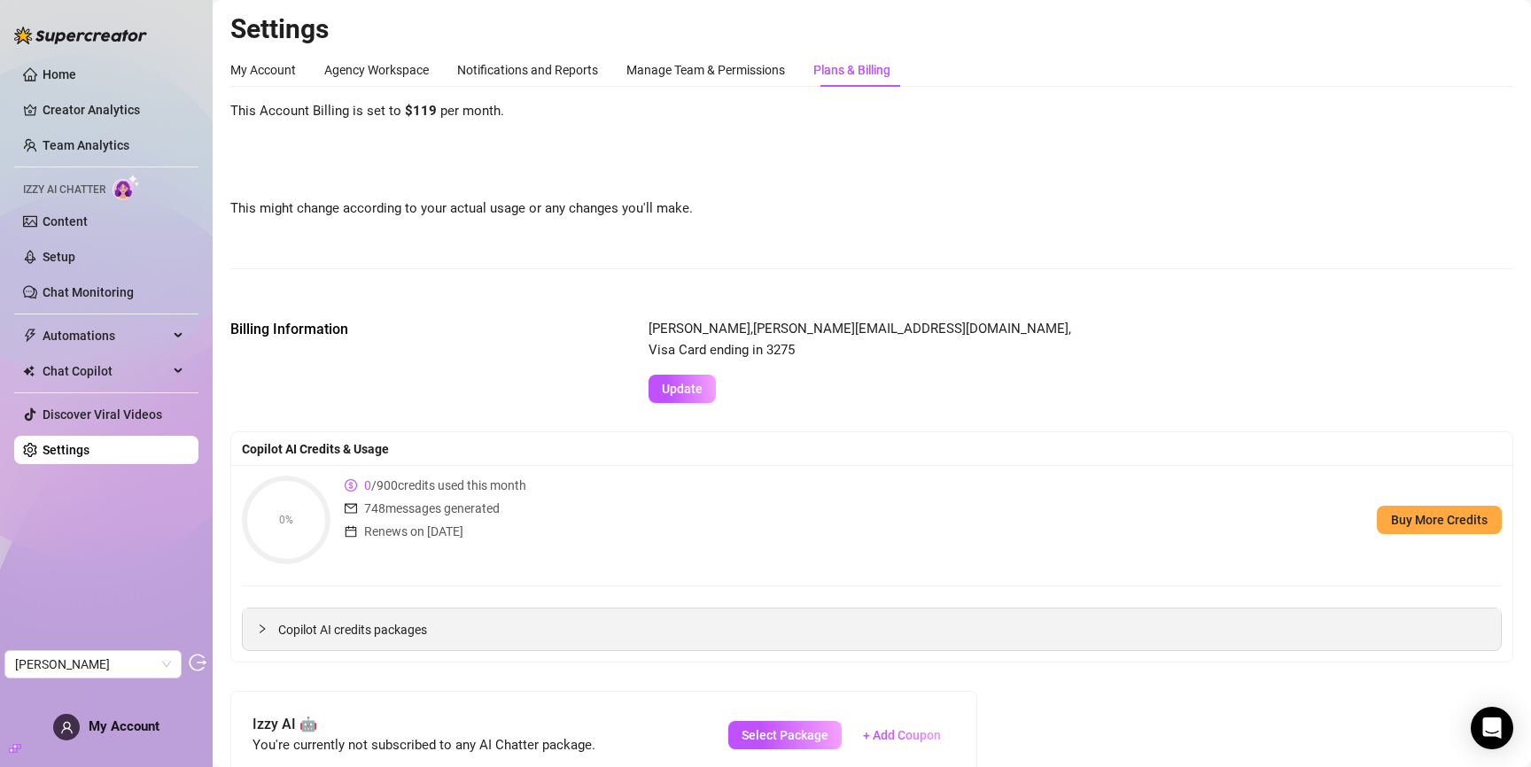
scroll to position [315, 0]
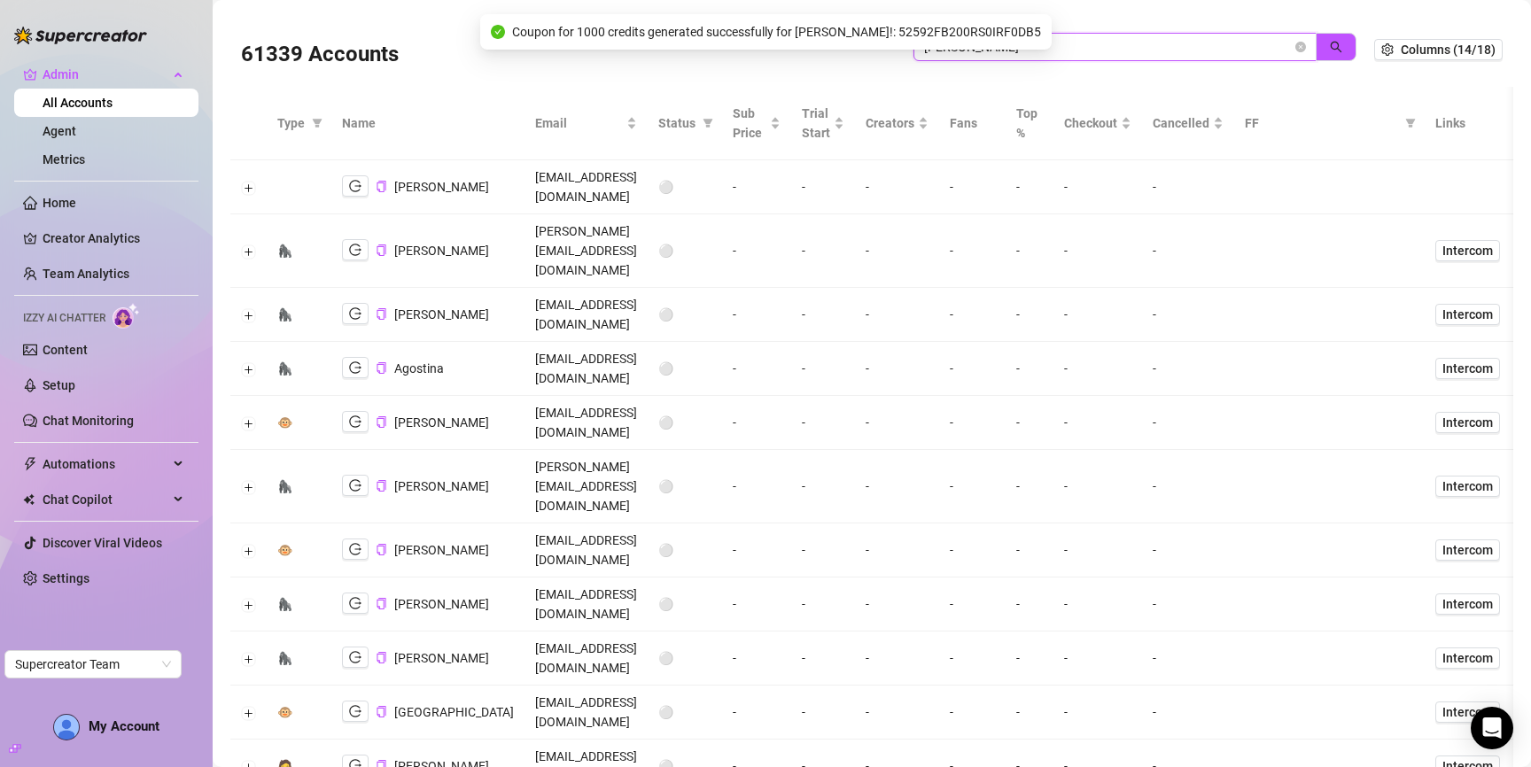
click at [1134, 48] on input "doris" at bounding box center [1108, 46] width 368 height 19
type input "tess"
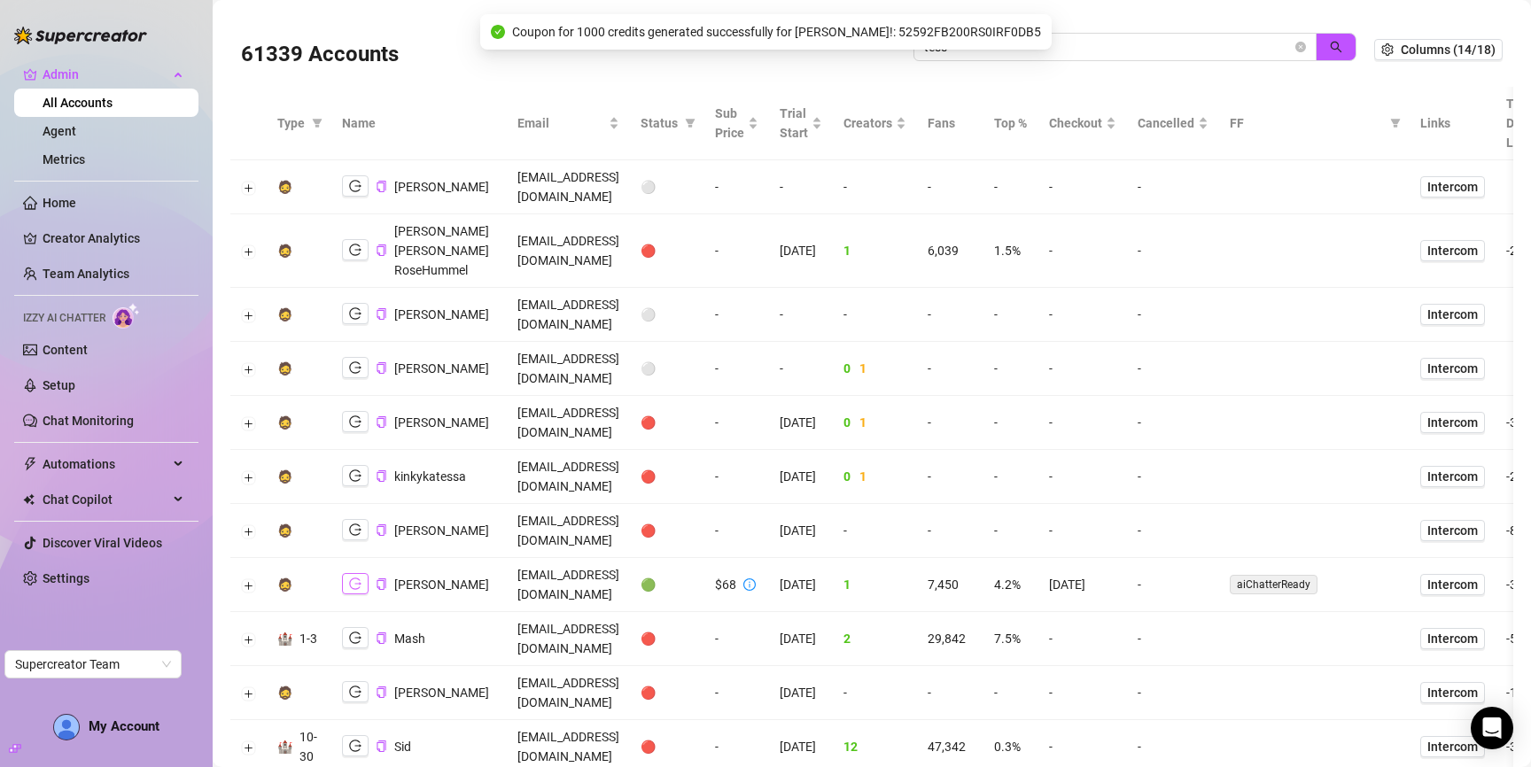
click at [353, 578] on icon "logout" at bounding box center [355, 584] width 12 height 12
click at [408, 449] on div "zIMY5IPovPOPDTjyZVZwKje5Rin1" at bounding box center [408, 445] width 203 height 34
click at [423, 578] on span "[PERSON_NAME]" at bounding box center [441, 585] width 95 height 14
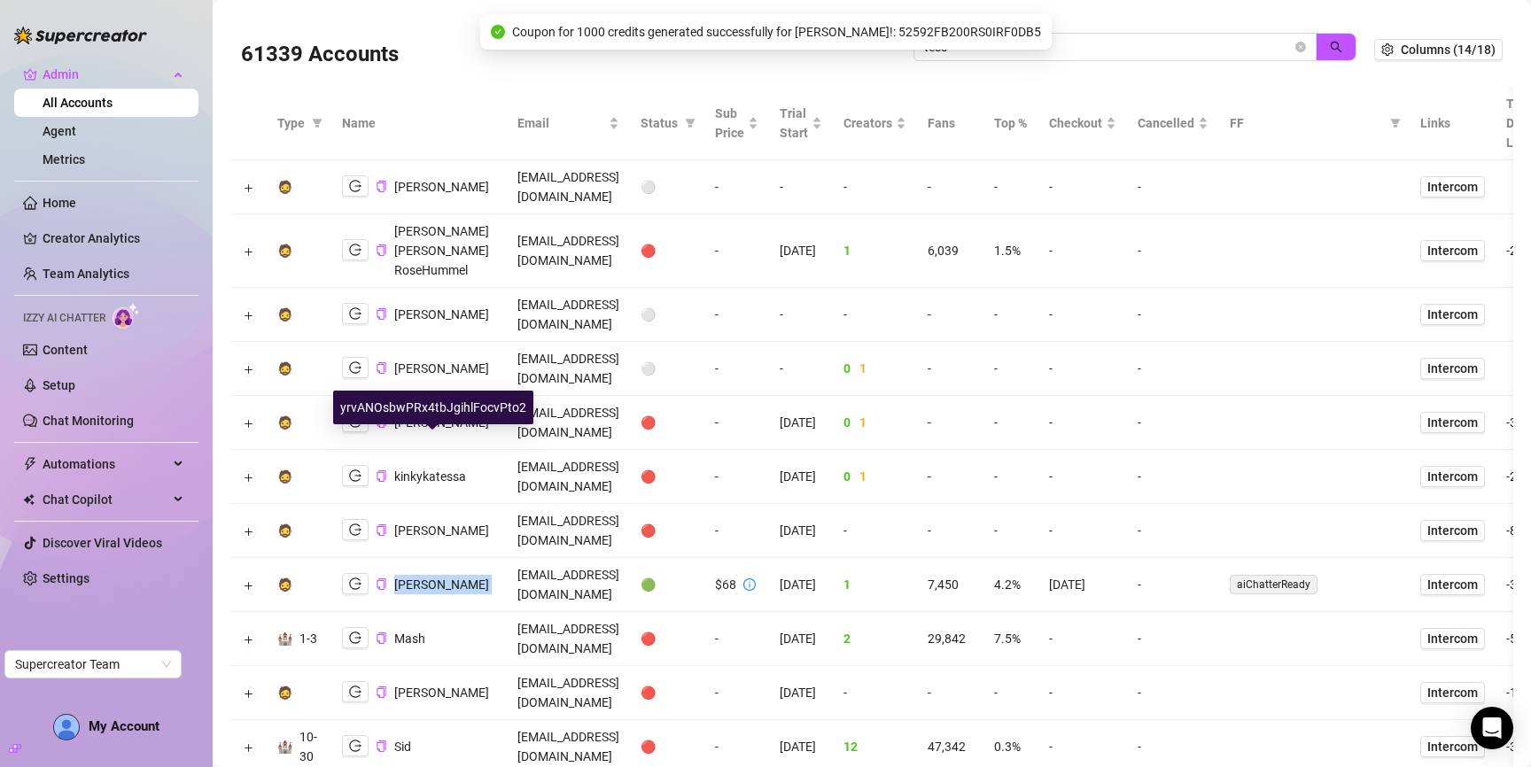
click at [423, 578] on span "[PERSON_NAME]" at bounding box center [441, 585] width 95 height 14
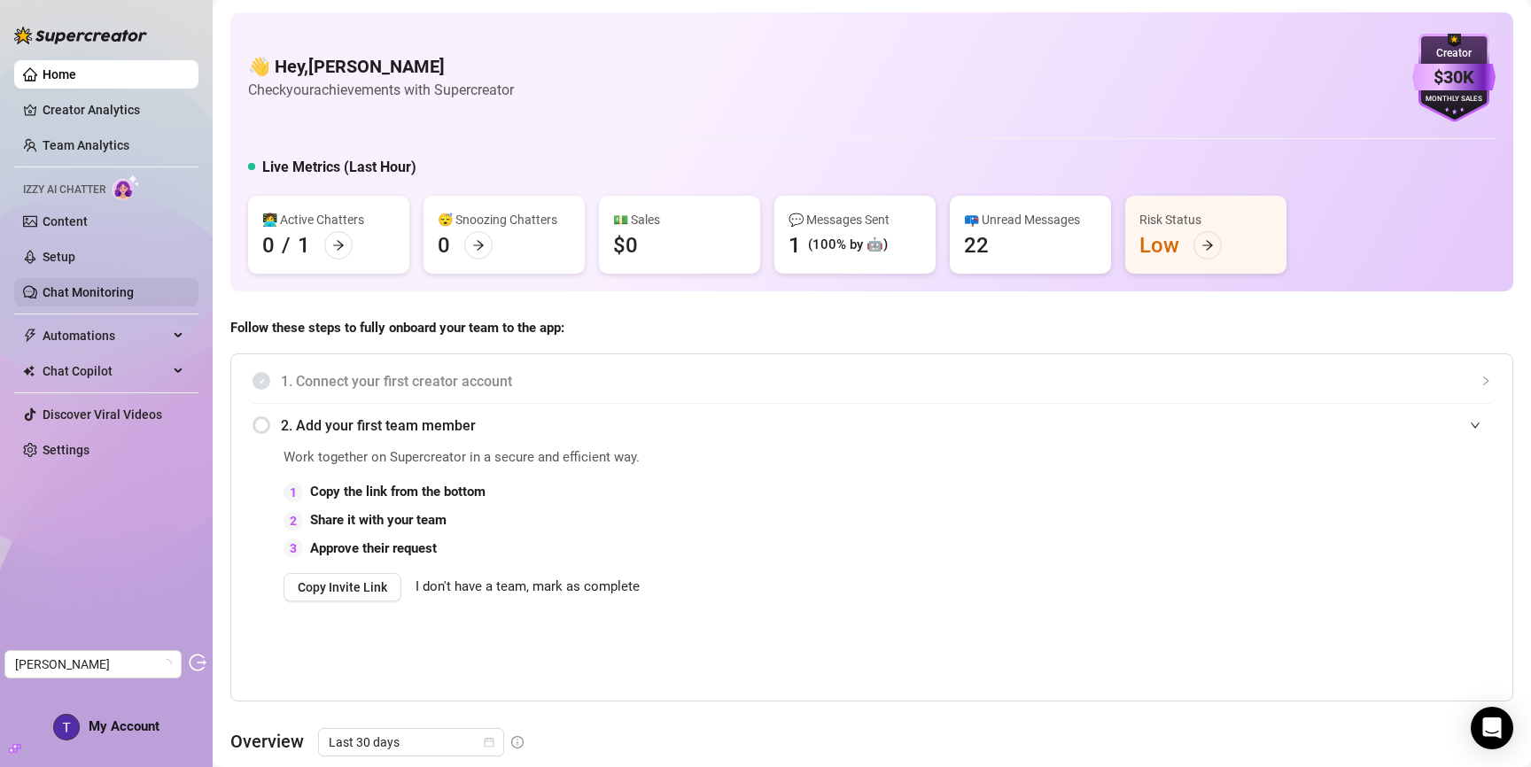
click at [109, 285] on link "Chat Monitoring" at bounding box center [88, 292] width 91 height 14
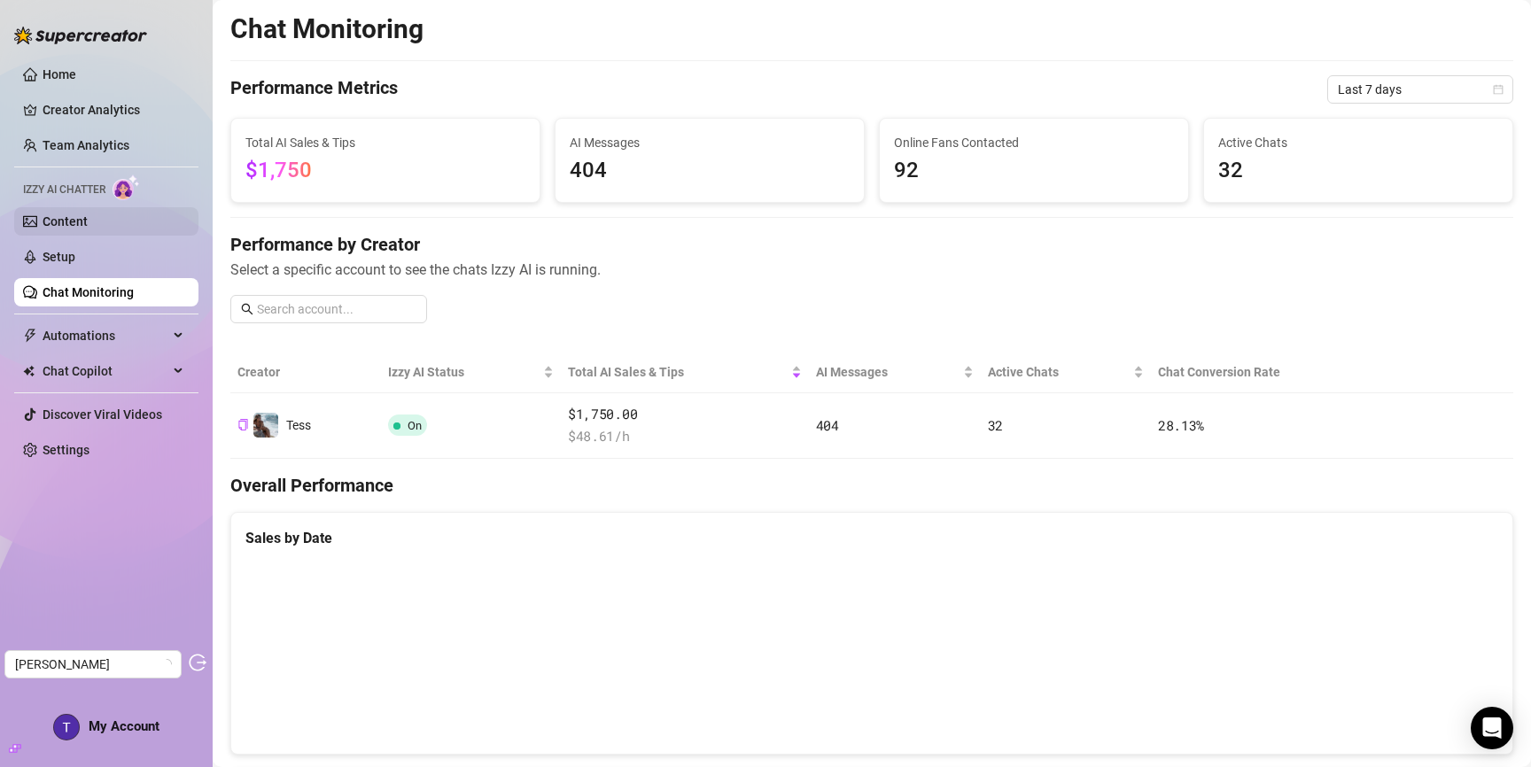
click at [88, 222] on link "Content" at bounding box center [65, 221] width 45 height 14
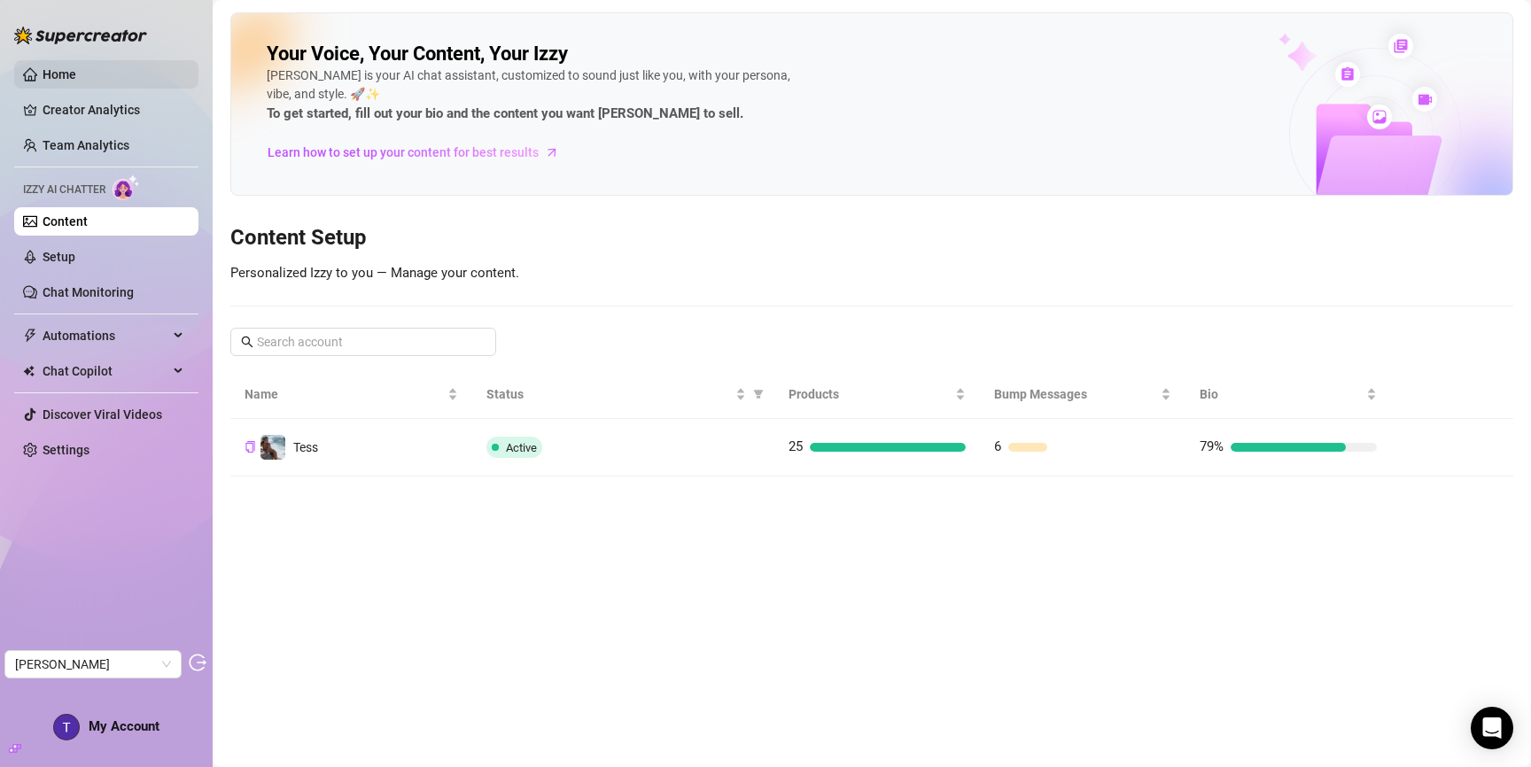
click at [63, 81] on link "Home" at bounding box center [60, 74] width 34 height 14
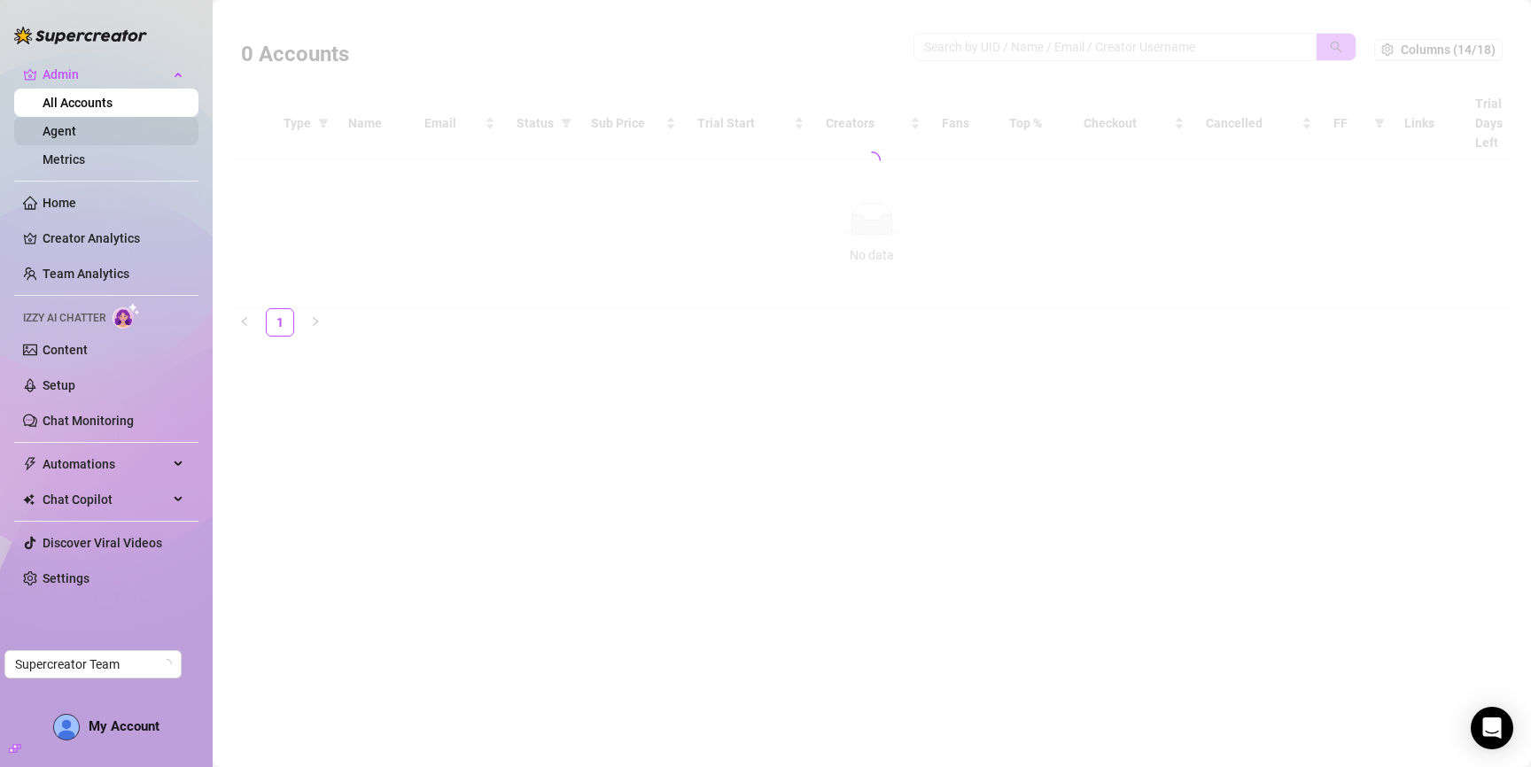
click at [76, 132] on link "Agent" at bounding box center [60, 131] width 34 height 14
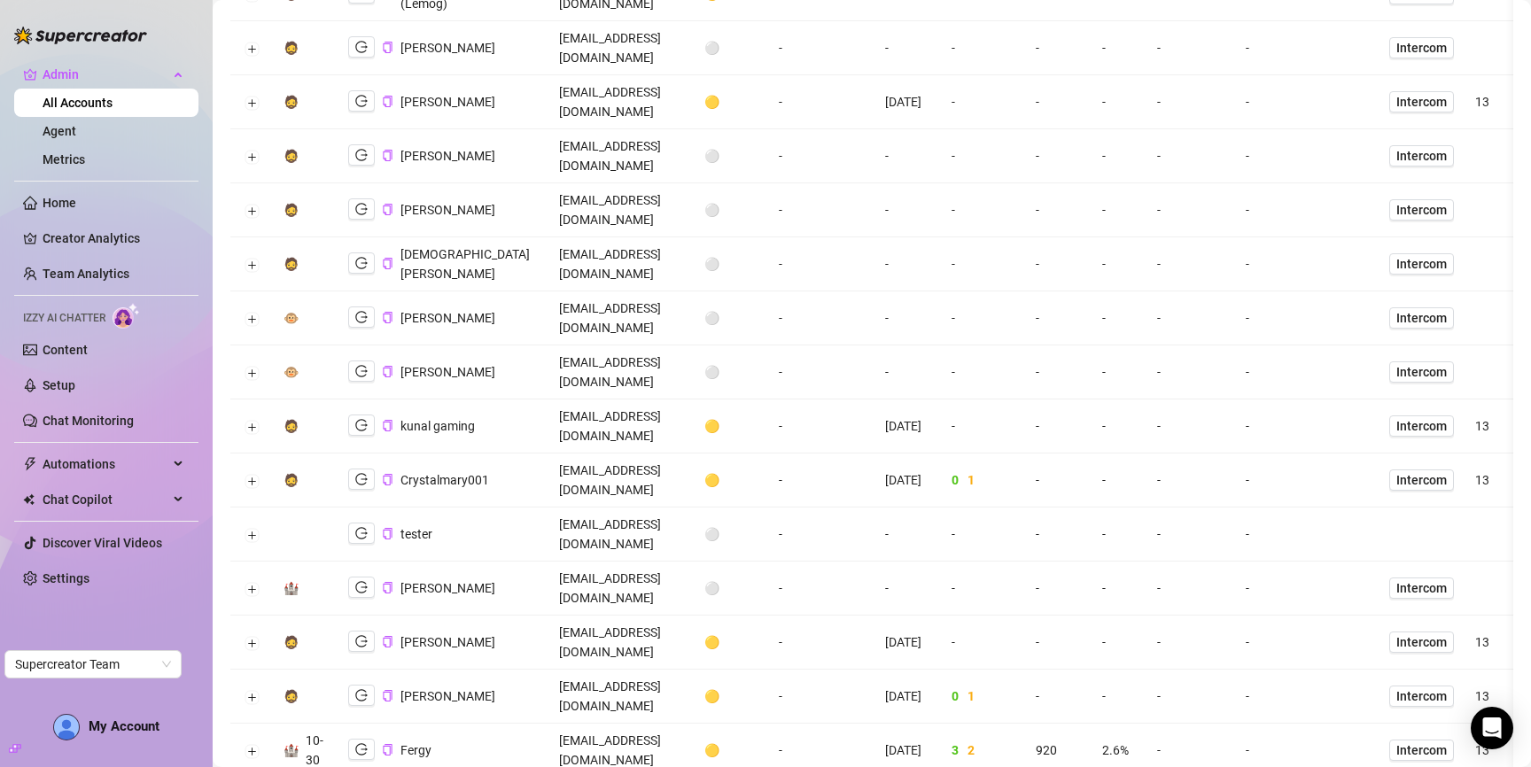
scroll to position [516, 0]
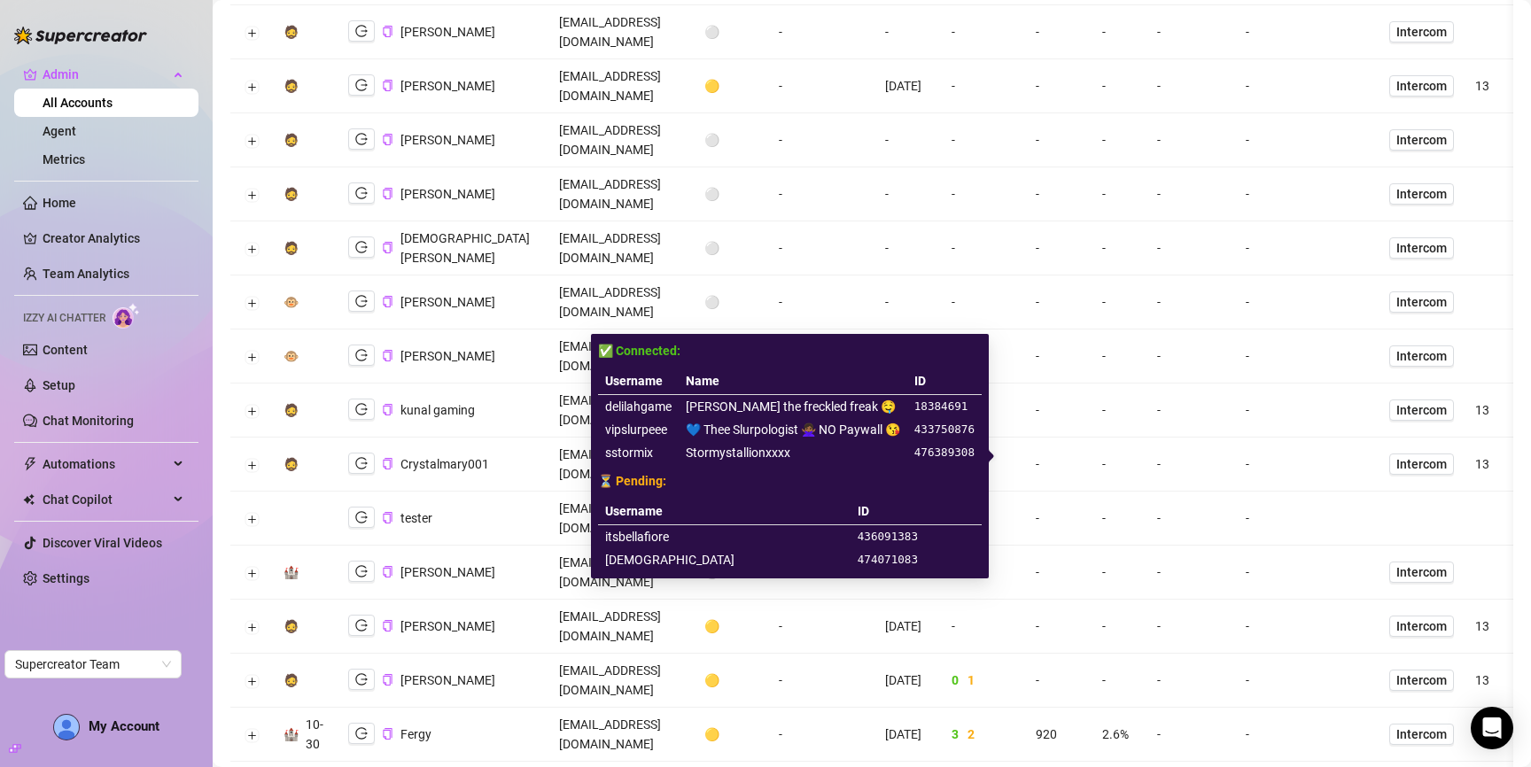
click at [639, 558] on td "sofiscreams" at bounding box center [724, 559] width 252 height 23
copy td "sofiscreams"
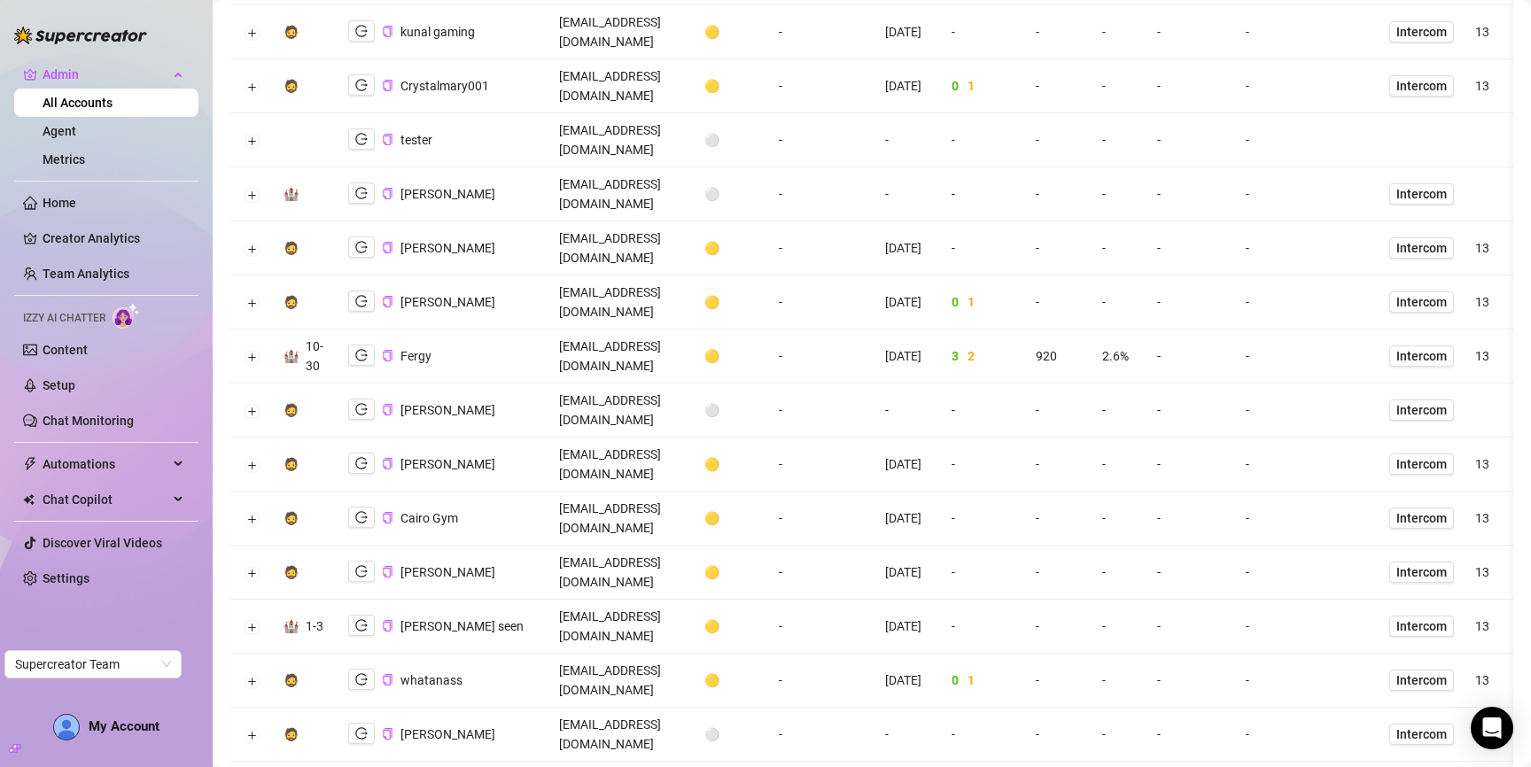
scroll to position [0, 0]
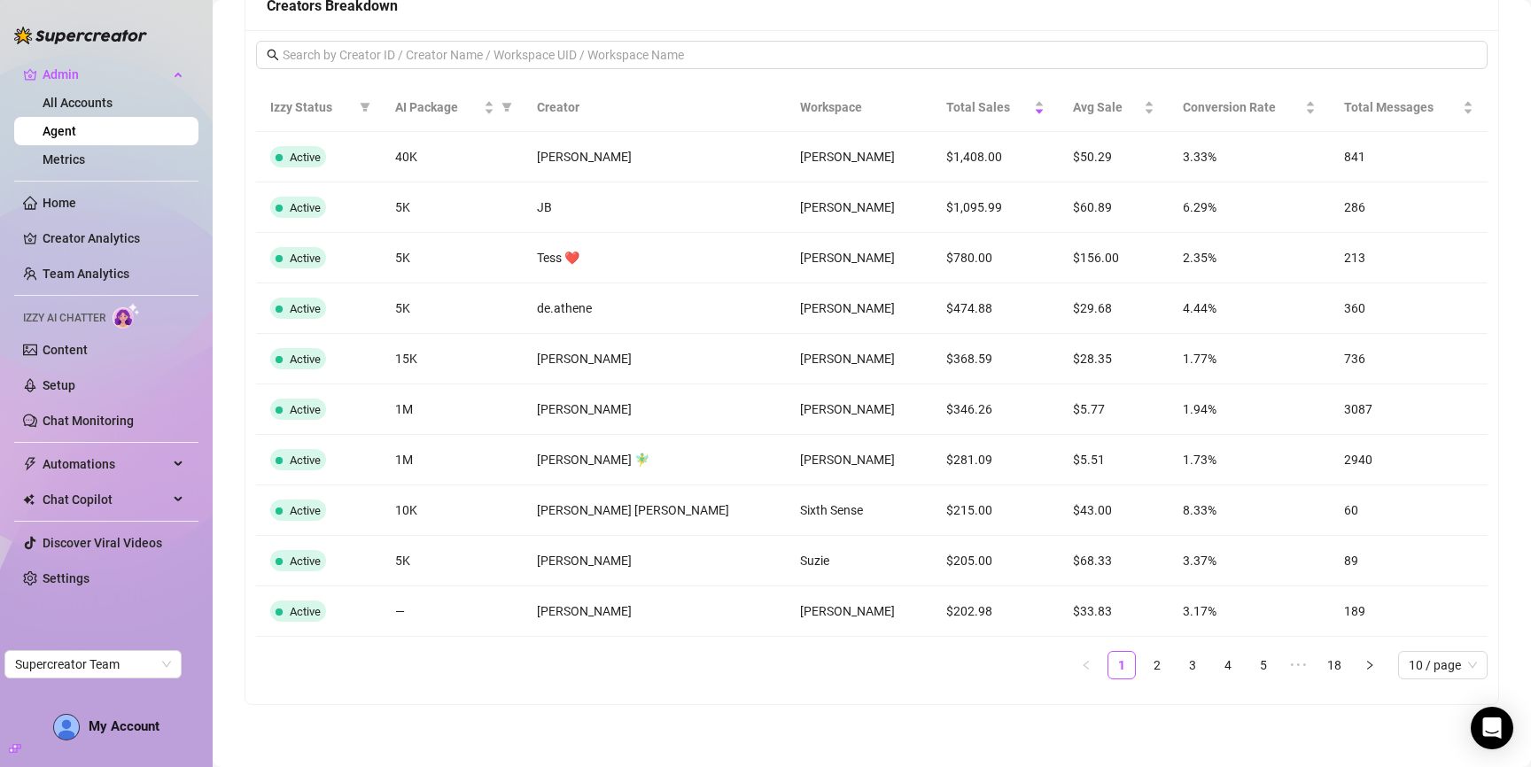
scroll to position [1168, 0]
click at [1144, 673] on link "2" at bounding box center [1157, 664] width 27 height 27
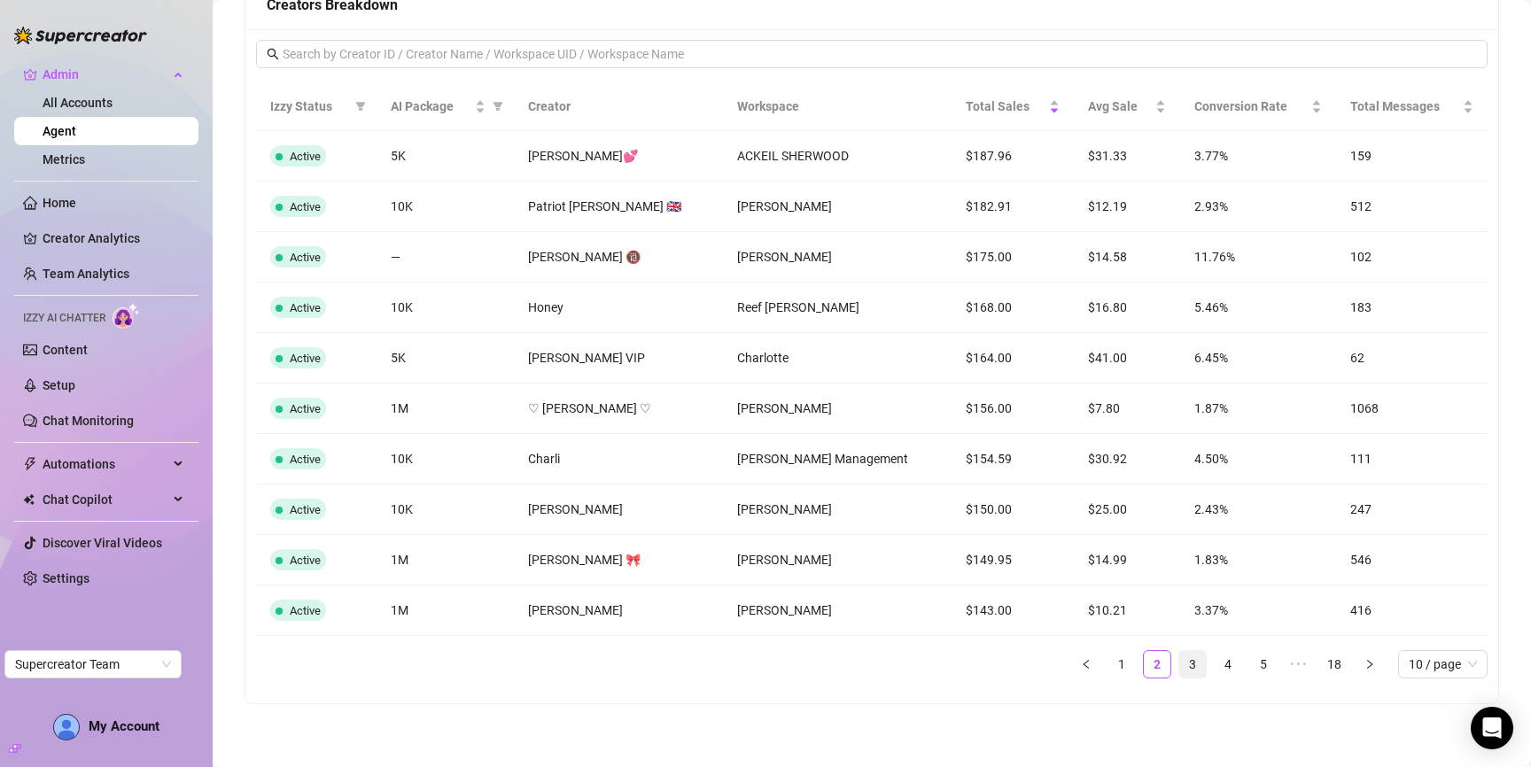
click at [1179, 664] on link "3" at bounding box center [1192, 664] width 27 height 27
